Goal: Register for event/course

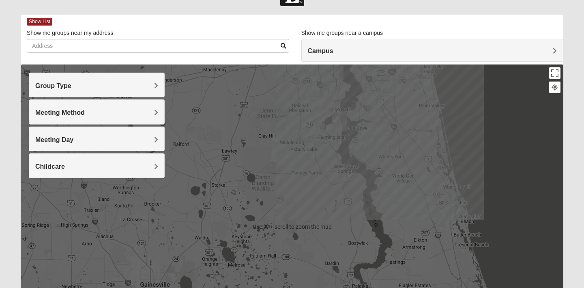
scroll to position [9, 0]
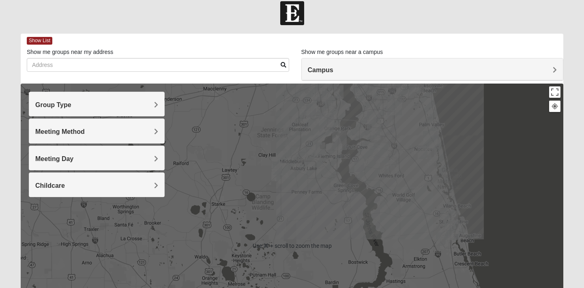
click at [71, 104] on span "Group Type" at bounding box center [53, 104] width 36 height 7
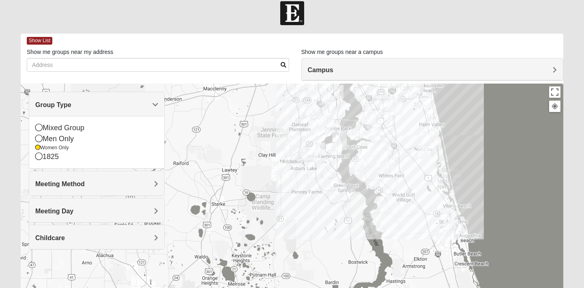
click at [71, 105] on span "Group Type" at bounding box center [53, 104] width 36 height 7
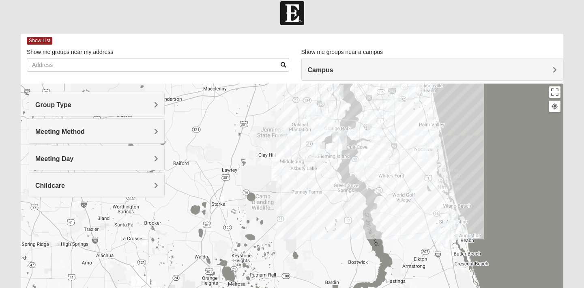
click at [73, 157] on span "Meeting Day" at bounding box center [54, 158] width 38 height 7
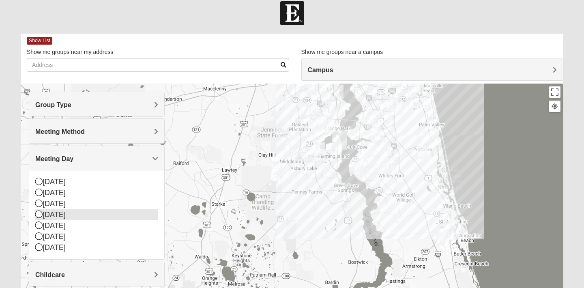
click at [37, 213] on icon at bounding box center [38, 214] width 7 height 7
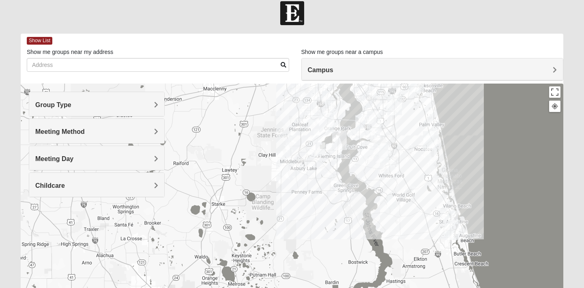
click at [138, 139] on div "Meeting Method" at bounding box center [96, 131] width 135 height 24
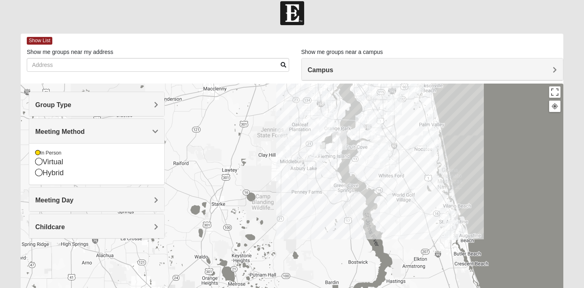
click at [137, 139] on div "Meeting Method" at bounding box center [96, 131] width 135 height 24
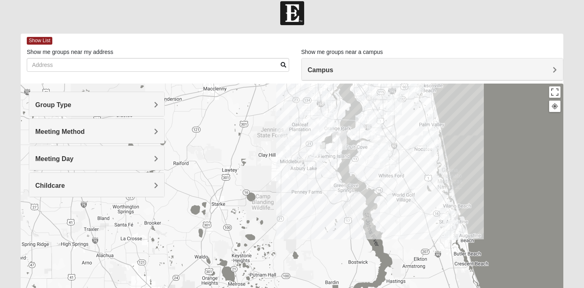
click at [133, 188] on h4 "Childcare" at bounding box center [96, 186] width 123 height 8
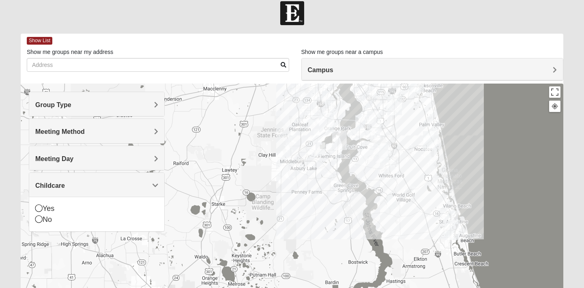
click at [133, 188] on h4 "Childcare" at bounding box center [96, 186] width 123 height 8
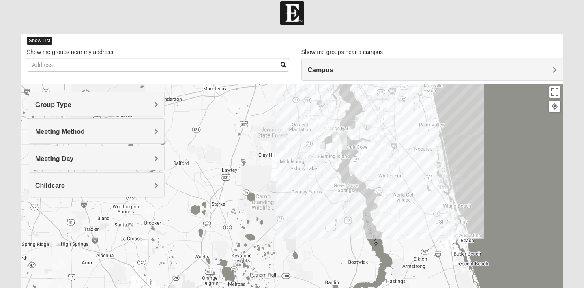
click at [37, 41] on span "Show List" at bounding box center [40, 41] width 26 height 8
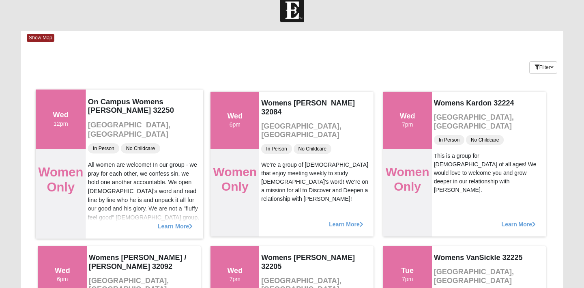
scroll to position [11, 0]
click at [172, 222] on span "Learn More" at bounding box center [175, 222] width 35 height 0
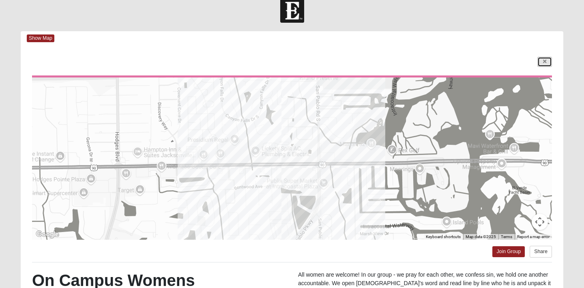
click at [546, 61] on icon at bounding box center [544, 61] width 3 height 5
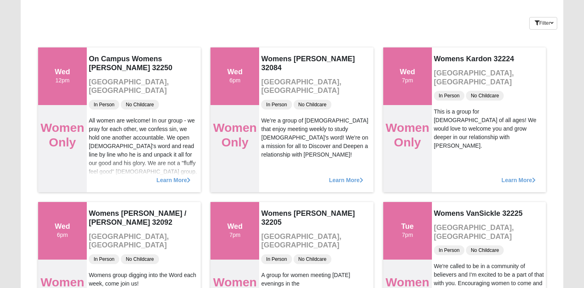
scroll to position [53, 0]
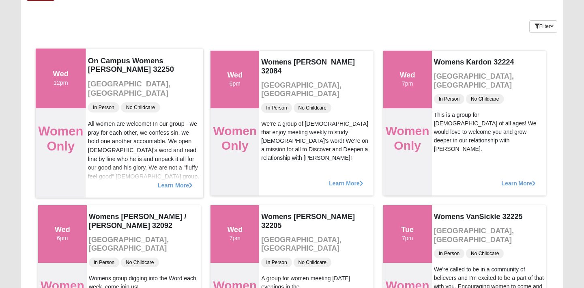
click at [184, 181] on span "Learn More" at bounding box center [175, 181] width 35 height 0
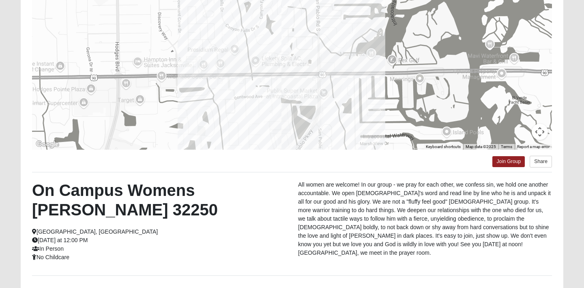
scroll to position [102, 0]
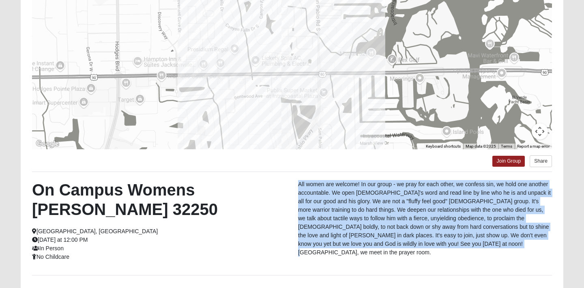
drag, startPoint x: 299, startPoint y: 184, endPoint x: 456, endPoint y: 254, distance: 171.7
click at [456, 254] on div "On Campus Womens [PERSON_NAME] 32250 [GEOGRAPHIC_DATA], [GEOGRAPHIC_DATA] [DATE…" at bounding box center [292, 223] width 533 height 87
copy p "All women are welcome! In our group - we pray for each other, we confess sin, w…"
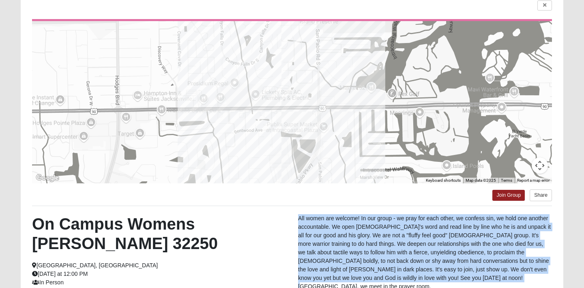
scroll to position [0, 0]
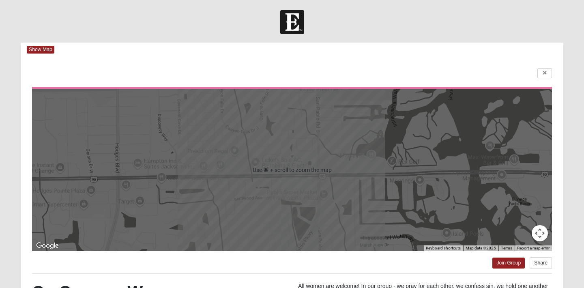
click at [195, 60] on div "← Move left → Move right ↑ Move up ↓ Move down + Zoom in - Zoom out Home Jump l…" at bounding box center [292, 243] width 543 height 372
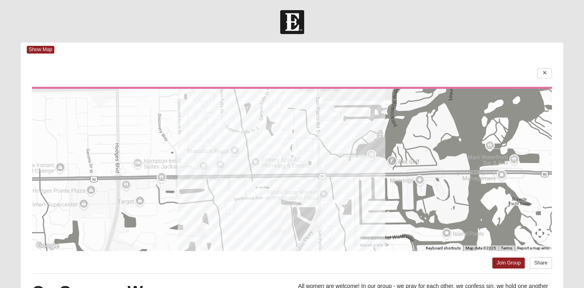
click at [550, 79] on div "← Move left → Move right ↑ Move up ↓ Move down + Zoom in - Zoom out Home Jump l…" at bounding box center [292, 243] width 543 height 372
click at [546, 75] on icon at bounding box center [544, 73] width 3 height 5
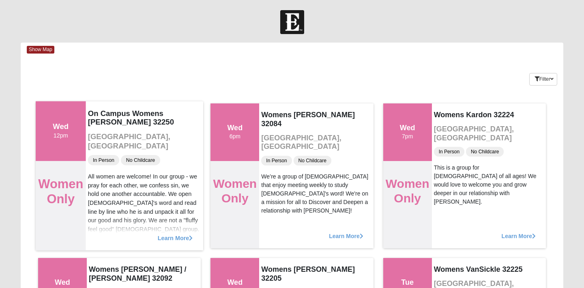
click at [82, 138] on div "Wed 12pm" at bounding box center [61, 131] width 50 height 60
click at [181, 234] on span "Learn More" at bounding box center [175, 234] width 35 height 0
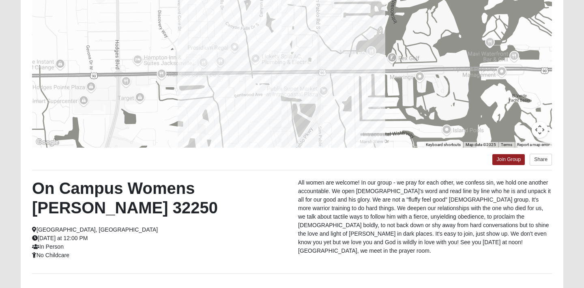
scroll to position [126, 0]
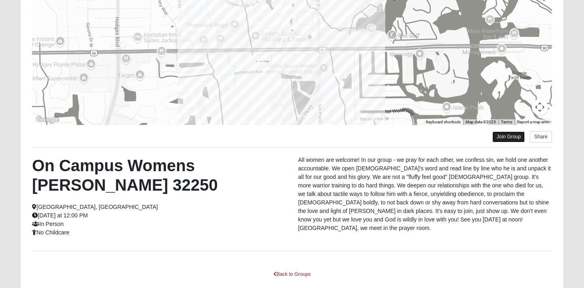
click at [507, 137] on link "Join Group" at bounding box center [509, 137] width 32 height 11
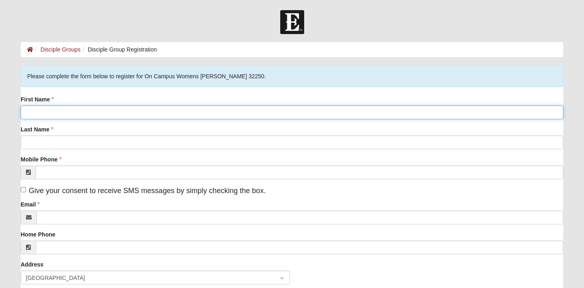
click at [55, 106] on input "First Name" at bounding box center [292, 113] width 543 height 14
type input "[PERSON_NAME]"
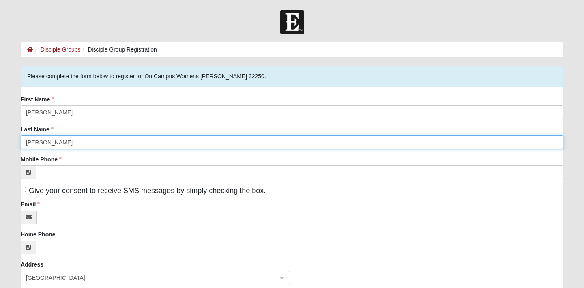
type input "[PERSON_NAME]"
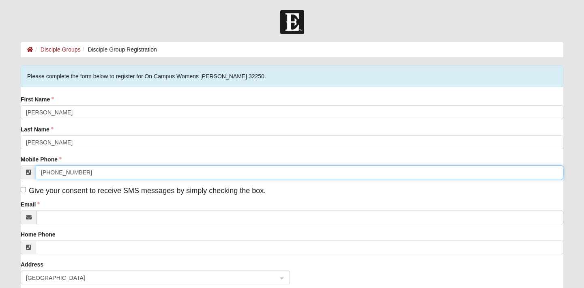
type input "(443) 832-5562"
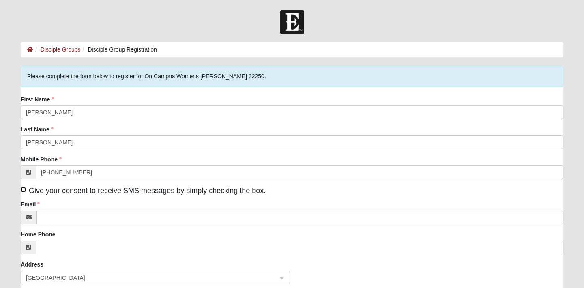
click at [24, 192] on input "Give your consent to receive SMS messages by simply checking the box." at bounding box center [23, 189] width 5 height 5
checkbox input "true"
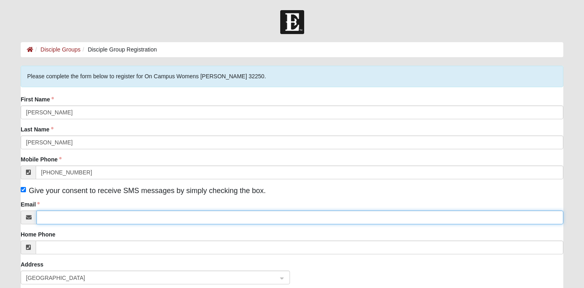
click at [50, 214] on input "Email" at bounding box center [300, 218] width 527 height 14
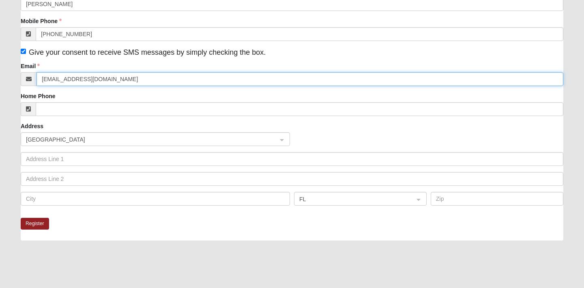
scroll to position [197, 0]
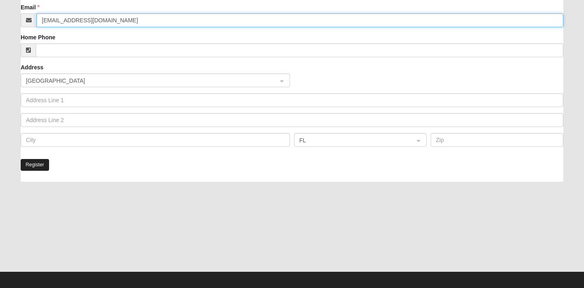
type input "olivia.oleary4@gmail.com"
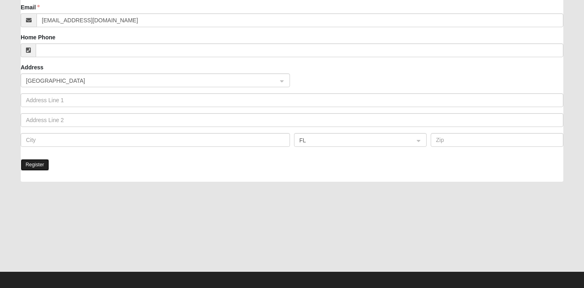
click at [39, 170] on button "Register" at bounding box center [35, 165] width 28 height 12
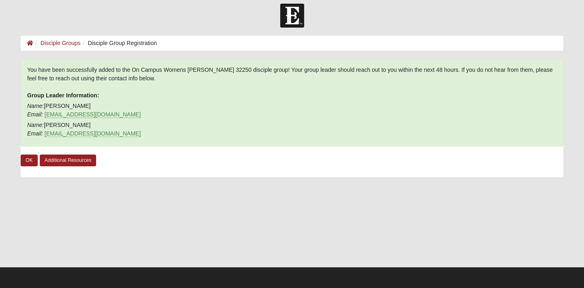
scroll to position [6, 0]
drag, startPoint x: 84, startPoint y: 103, endPoint x: 46, endPoint y: 102, distance: 37.4
click at [46, 102] on p "Name: Julie Manfredi Email: juliemanfredi117@gmail.com" at bounding box center [292, 110] width 530 height 17
copy p "Julie Manfredi"
drag, startPoint x: 45, startPoint y: 123, endPoint x: 94, endPoint y: 123, distance: 49.1
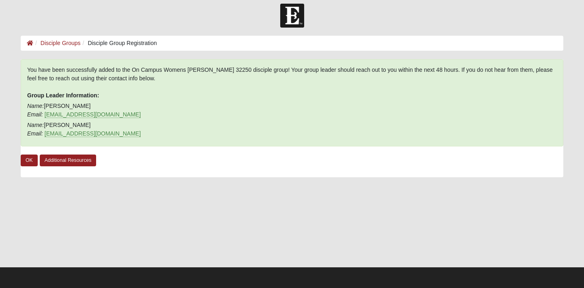
click at [95, 123] on p "Name: Tiffanie Haak Email: tiffaniehaak@gmail.com" at bounding box center [292, 129] width 530 height 17
copy p "Tiffanie Haak"
